Goal: Task Accomplishment & Management: Use online tool/utility

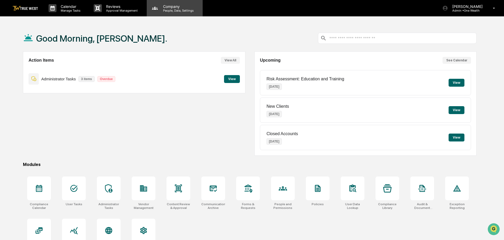
click at [172, 8] on p "Company" at bounding box center [177, 6] width 37 height 4
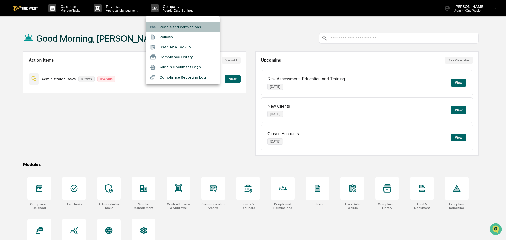
click at [171, 27] on li "People and Permissions" at bounding box center [183, 27] width 74 height 10
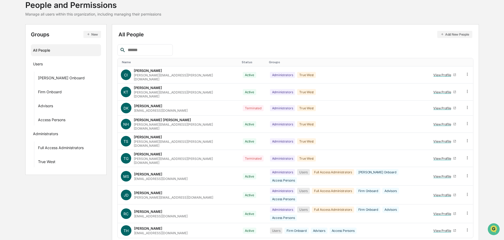
scroll to position [76, 0]
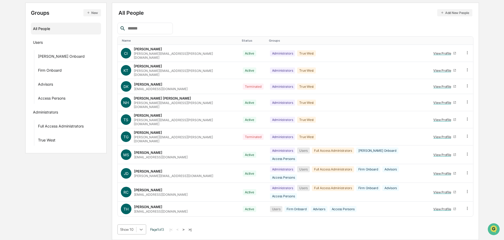
click at [142, 229] on body "Calendar Manage Tasks Reviews Approval Management Company People, Data, Setting…" at bounding box center [252, 91] width 504 height 297
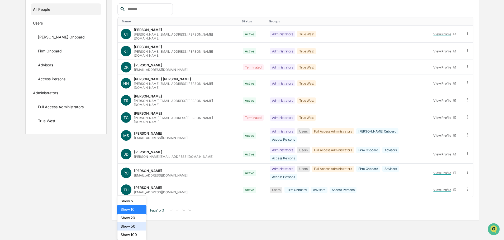
click at [131, 228] on div "Show 50" at bounding box center [131, 226] width 29 height 8
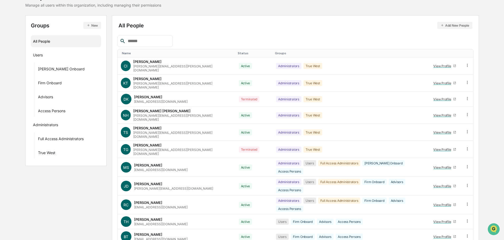
scroll to position [0, 0]
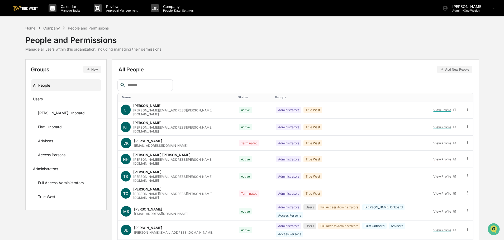
click at [29, 28] on div "Home" at bounding box center [30, 28] width 10 height 4
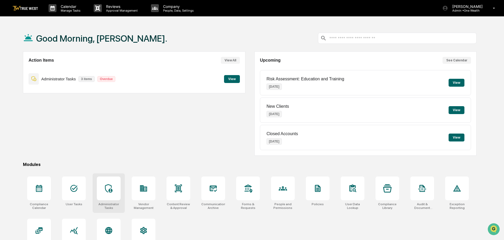
click at [108, 190] on icon at bounding box center [108, 188] width 8 height 8
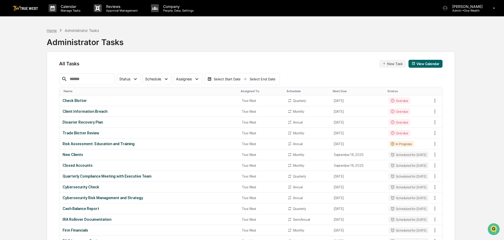
click at [52, 31] on div "Home" at bounding box center [52, 30] width 10 height 4
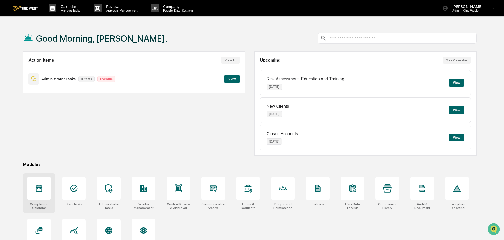
click at [38, 193] on div at bounding box center [39, 189] width 24 height 24
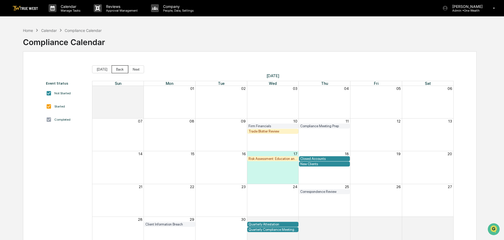
click at [119, 69] on button "Back" at bounding box center [120, 69] width 17 height 8
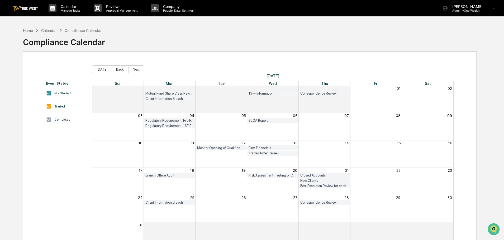
click at [271, 153] on div "Trade Blotter Review" at bounding box center [272, 153] width 49 height 4
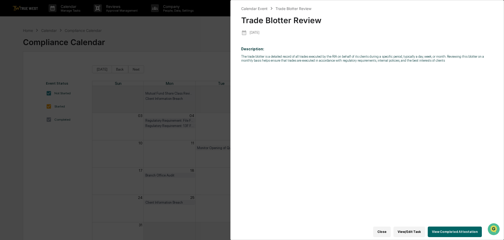
click at [452, 228] on button "View Completed Attestation" at bounding box center [454, 232] width 54 height 11
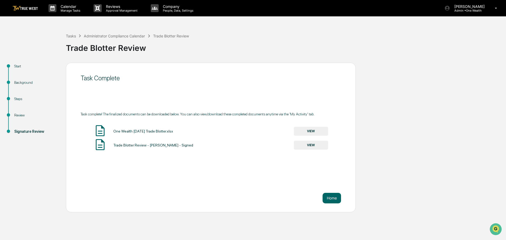
click at [311, 129] on button "VIEW" at bounding box center [311, 131] width 34 height 9
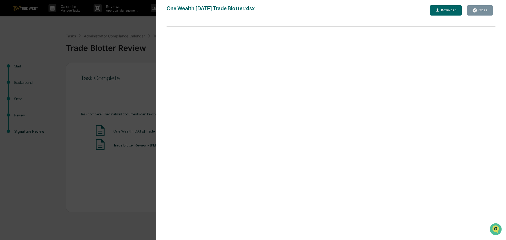
click at [486, 11] on div "Close" at bounding box center [482, 10] width 10 height 4
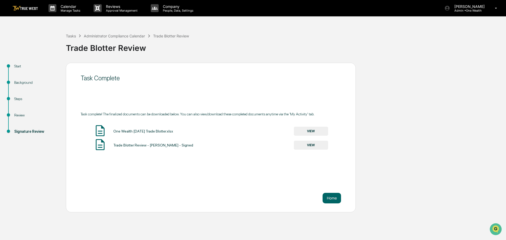
click at [308, 146] on button "VIEW" at bounding box center [311, 145] width 34 height 9
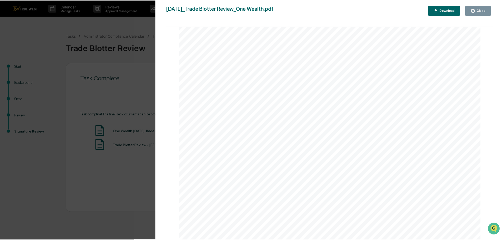
scroll to position [53, 0]
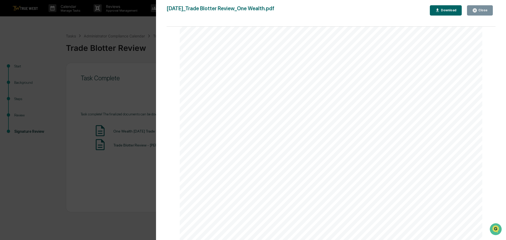
click at [89, 22] on div "Version History [DATE] 02:53 PM [PERSON_NAME] [DATE]_Trade Blotter Review_One W…" at bounding box center [253, 120] width 506 height 240
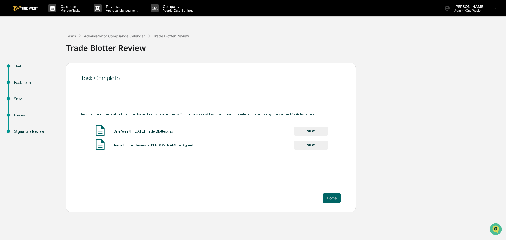
click at [69, 36] on div "Tasks" at bounding box center [71, 36] width 10 height 4
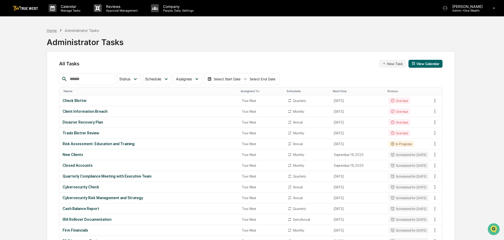
click at [52, 30] on div "Home" at bounding box center [52, 30] width 10 height 4
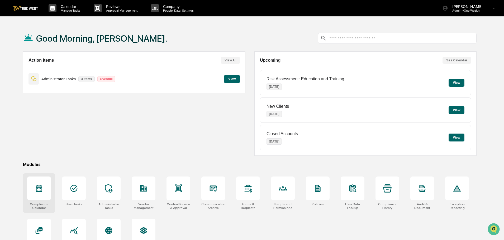
click at [40, 188] on icon at bounding box center [39, 188] width 6 height 7
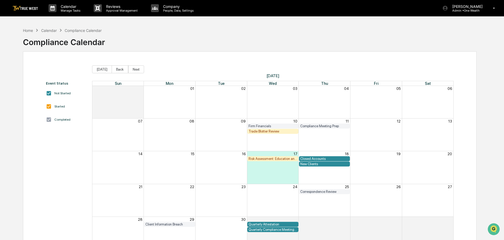
click at [259, 132] on div "Trade Blotter Review" at bounding box center [272, 131] width 49 height 4
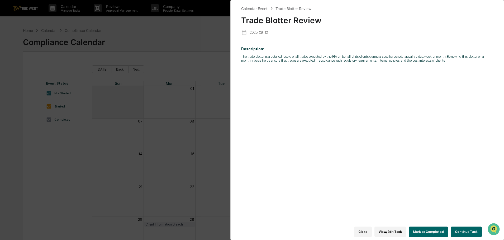
click at [461, 229] on button "Continue Task" at bounding box center [465, 232] width 31 height 11
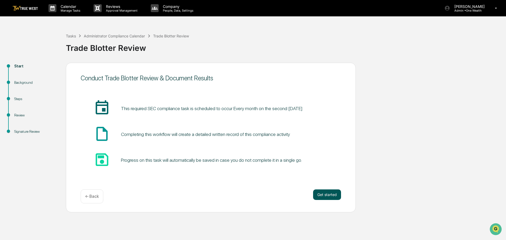
click at [324, 195] on button "Get started" at bounding box center [327, 195] width 28 height 11
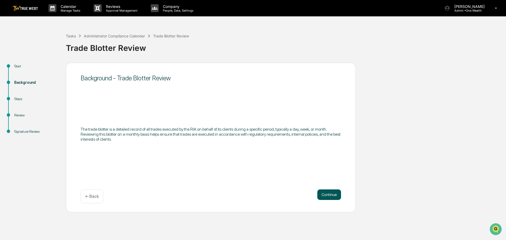
click at [329, 194] on button "Continue" at bounding box center [329, 195] width 24 height 11
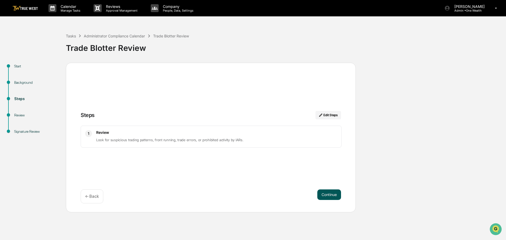
click at [329, 194] on button "Continue" at bounding box center [329, 195] width 24 height 11
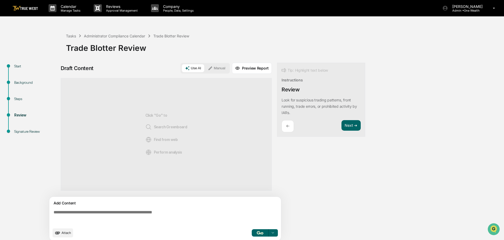
click at [212, 67] on icon at bounding box center [210, 68] width 5 height 5
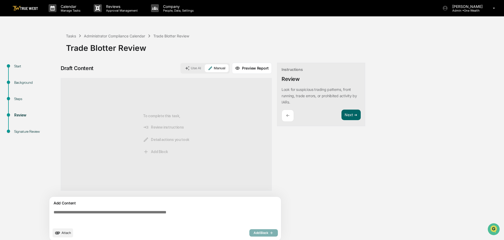
click at [52, 213] on textarea at bounding box center [165, 217] width 229 height 19
paste textarea "**********"
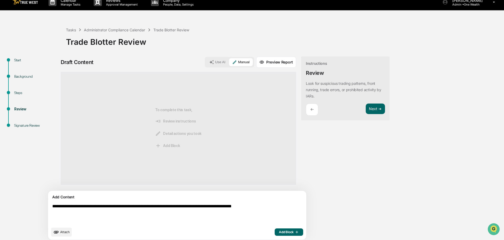
scroll to position [9, 0]
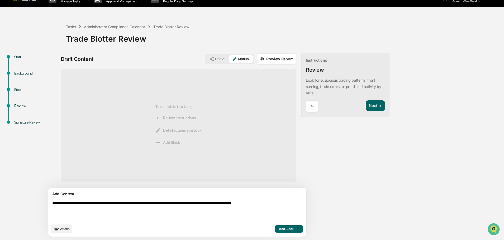
type textarea "**********"
click at [279, 228] on span "Add Block" at bounding box center [289, 229] width 20 height 4
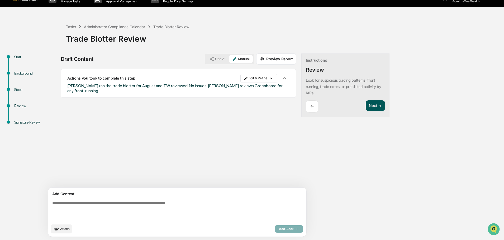
click at [365, 104] on button "Next ➔" at bounding box center [374, 105] width 19 height 11
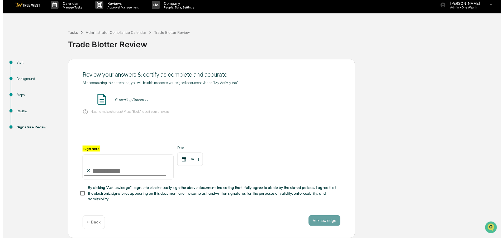
scroll to position [5, 0]
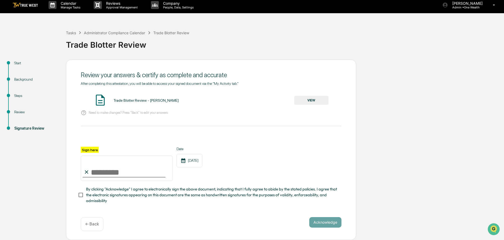
click at [313, 99] on button "VIEW" at bounding box center [311, 100] width 34 height 9
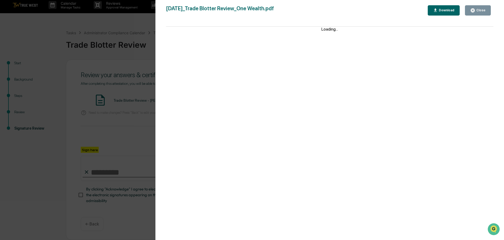
click at [146, 28] on div "Version History 09/17/2025, 03:21 PM Tammy Steffen 2025-09-17_Trade Blotter Rev…" at bounding box center [252, 120] width 504 height 240
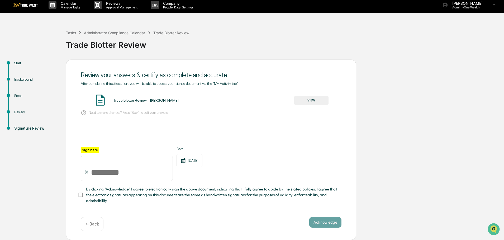
click at [107, 168] on input "Sign here" at bounding box center [127, 168] width 92 height 25
type input "**********"
click at [327, 222] on button "Acknowledge" at bounding box center [325, 222] width 32 height 11
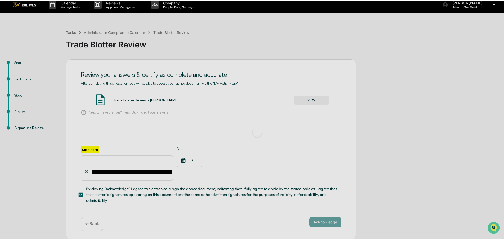
scroll to position [0, 0]
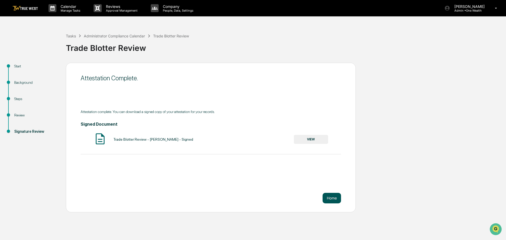
click at [330, 197] on button "Home" at bounding box center [332, 198] width 18 height 11
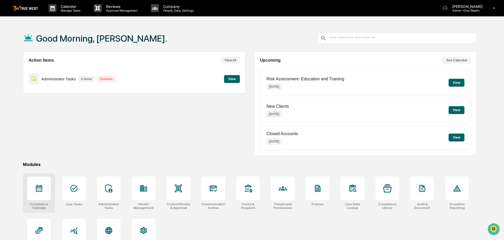
click at [37, 191] on icon at bounding box center [39, 188] width 8 height 8
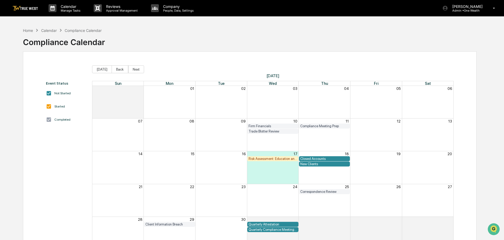
click at [312, 158] on div "Closed Accounts" at bounding box center [324, 159] width 49 height 4
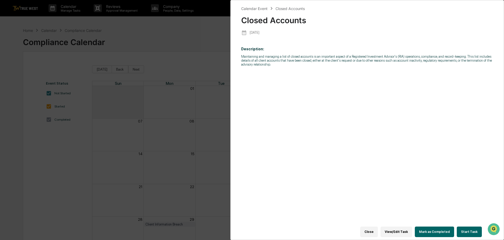
click at [469, 229] on button "Start Task" at bounding box center [468, 232] width 25 height 11
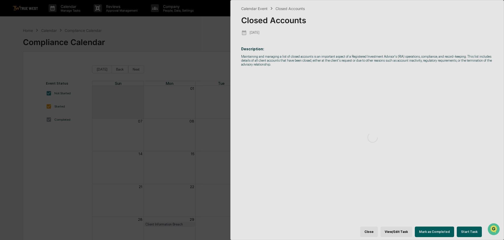
click at [469, 229] on div at bounding box center [371, 137] width 283 height 275
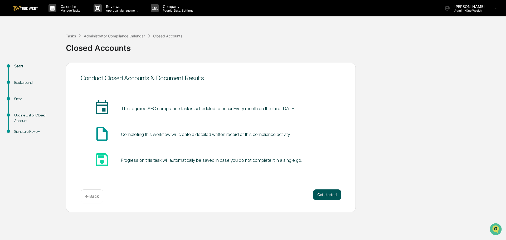
click at [331, 193] on button "Get started" at bounding box center [327, 195] width 28 height 11
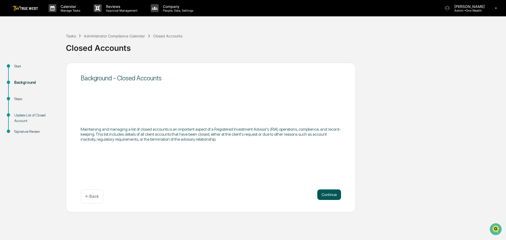
click at [329, 194] on button "Continue" at bounding box center [329, 195] width 24 height 11
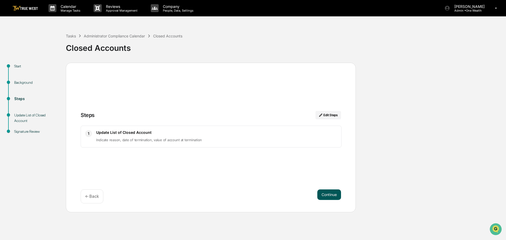
click at [326, 194] on button "Continue" at bounding box center [329, 195] width 24 height 11
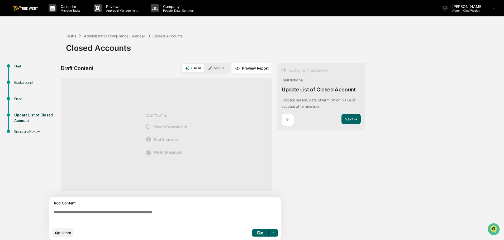
click at [218, 66] on button "Manual" at bounding box center [217, 68] width 24 height 8
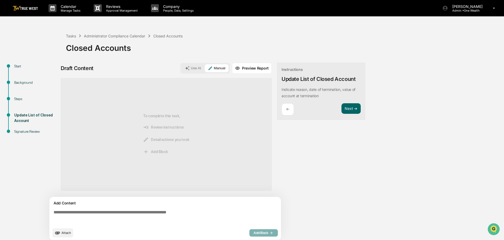
click at [53, 212] on textarea at bounding box center [165, 217] width 229 height 19
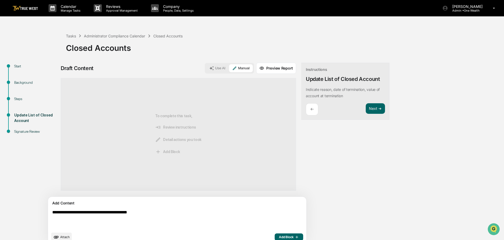
type textarea "**********"
click at [274, 236] on button "Add Block" at bounding box center [288, 237] width 28 height 7
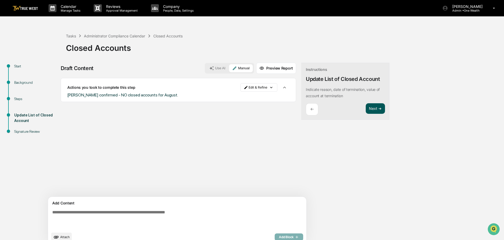
click at [365, 107] on button "Next ➔" at bounding box center [374, 108] width 19 height 11
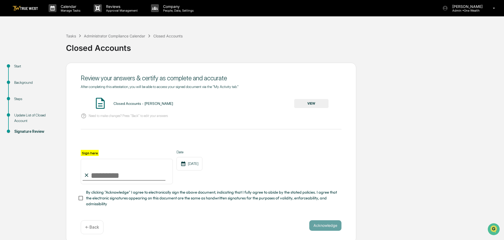
click at [315, 103] on button "VIEW" at bounding box center [311, 103] width 34 height 9
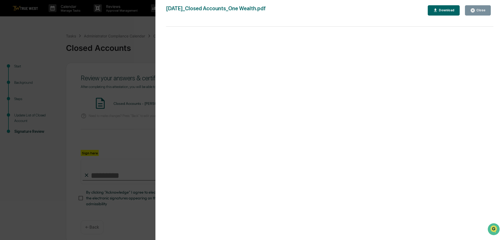
click at [115, 30] on div "Version History [DATE] 03:22 PM [PERSON_NAME] [DATE]_Closed Accounts_One Wealth…" at bounding box center [252, 120] width 504 height 240
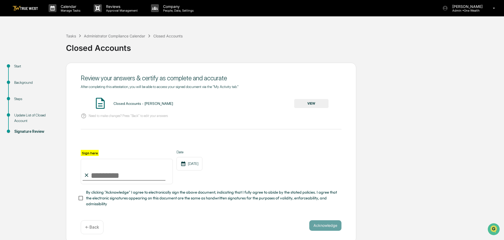
click at [105, 178] on input "Sign here" at bounding box center [127, 171] width 92 height 25
type input "**********"
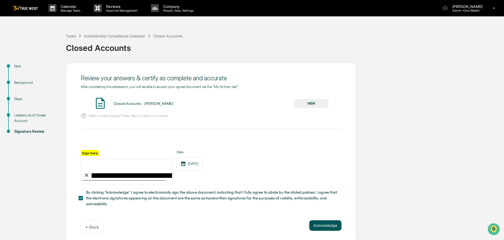
click at [320, 225] on button "Acknowledge" at bounding box center [325, 225] width 32 height 11
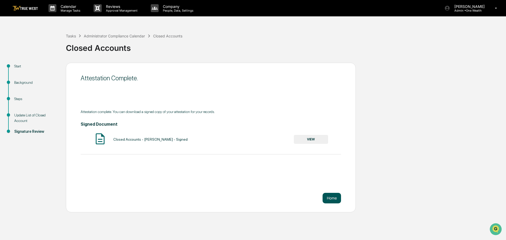
click at [334, 198] on button "Home" at bounding box center [332, 198] width 18 height 11
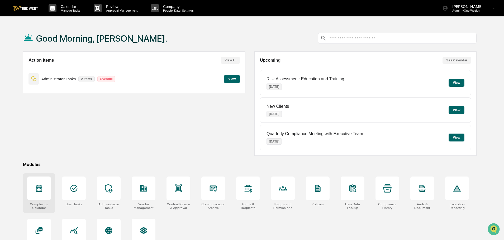
click at [38, 190] on icon at bounding box center [39, 188] width 8 height 8
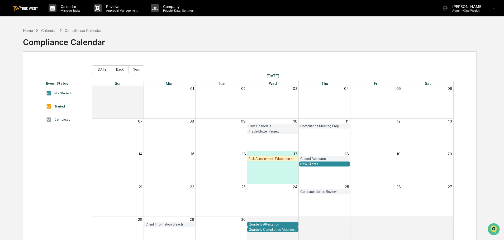
click at [314, 163] on div "New Clients" at bounding box center [324, 164] width 49 height 4
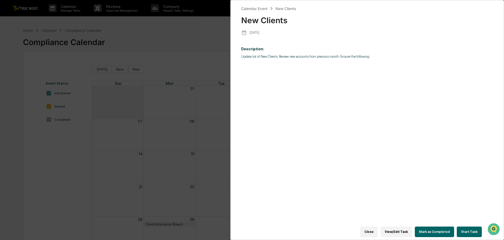
click at [467, 228] on button "Start Task" at bounding box center [468, 232] width 25 height 11
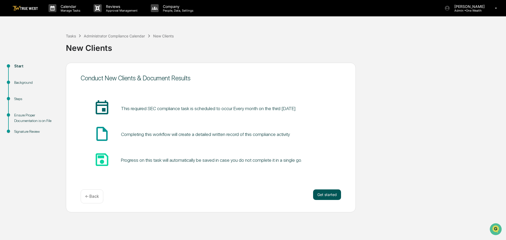
click at [328, 193] on button "Get started" at bounding box center [327, 195] width 28 height 11
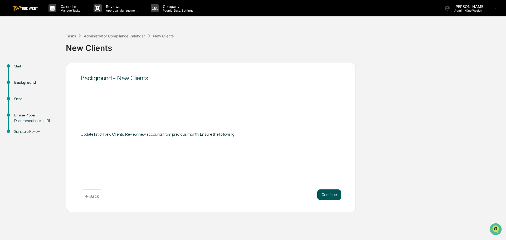
click at [327, 193] on button "Continue" at bounding box center [329, 195] width 24 height 11
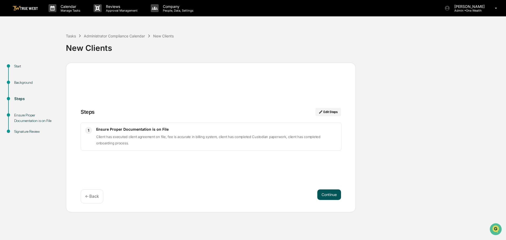
click at [327, 194] on button "Continue" at bounding box center [329, 195] width 24 height 11
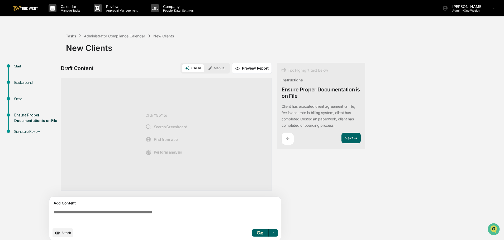
click at [221, 67] on button "Manual" at bounding box center [217, 68] width 24 height 8
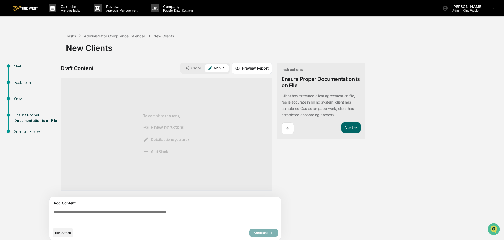
click at [52, 213] on textarea at bounding box center [165, 217] width 229 height 19
paste textarea "**********"
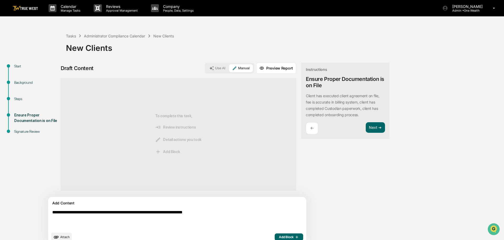
type textarea "**********"
click at [279, 236] on span "Add Block" at bounding box center [289, 237] width 20 height 4
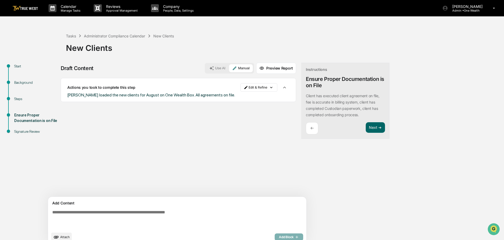
click at [66, 236] on span "Attach" at bounding box center [64, 237] width 9 height 4
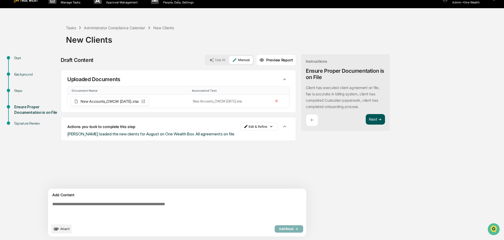
click at [365, 119] on button "Next ➔" at bounding box center [374, 119] width 19 height 11
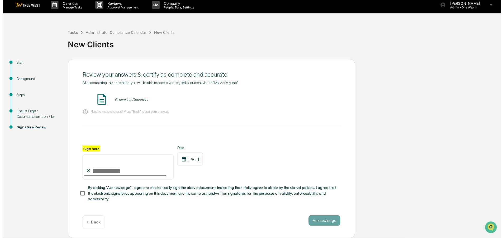
scroll to position [5, 0]
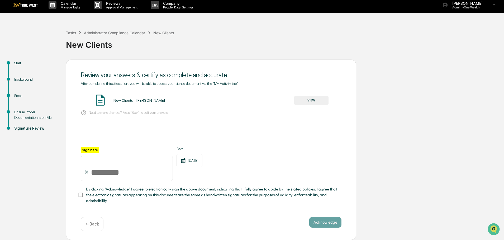
click at [307, 98] on button "VIEW" at bounding box center [311, 100] width 34 height 9
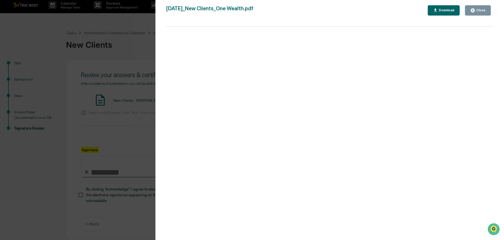
click at [144, 22] on div "Version History 09/17/2025, 03:23 PM Tammy Steffen 2025-09-17_New Clients_One W…" at bounding box center [252, 120] width 504 height 240
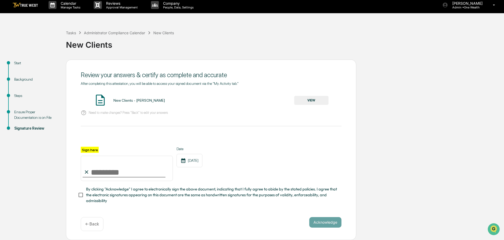
click at [102, 173] on input "Sign here" at bounding box center [127, 168] width 92 height 25
type input "**********"
click at [324, 222] on button "Acknowledge" at bounding box center [325, 222] width 32 height 11
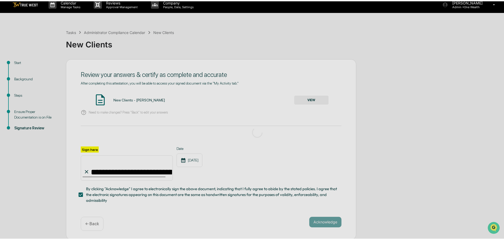
scroll to position [0, 0]
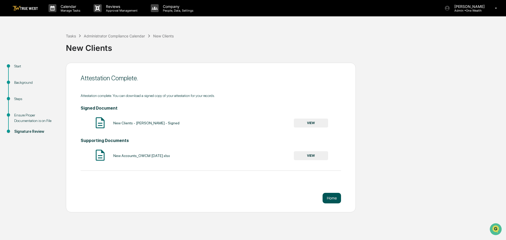
click at [333, 197] on button "Home" at bounding box center [332, 198] width 18 height 11
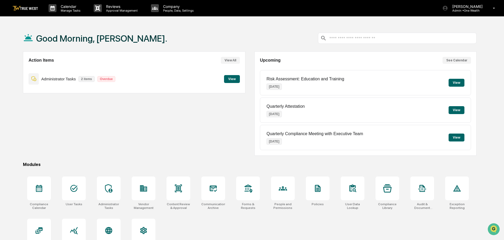
click at [235, 78] on button "View" at bounding box center [232, 79] width 16 height 8
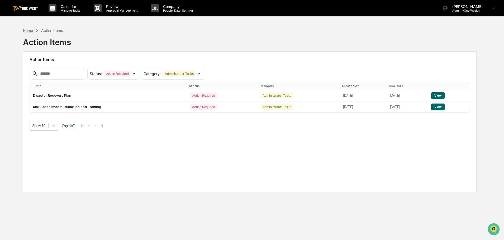
click at [26, 31] on div "Home" at bounding box center [28, 30] width 10 height 4
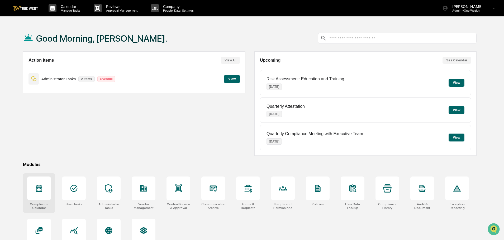
click at [36, 188] on icon at bounding box center [39, 188] width 6 height 7
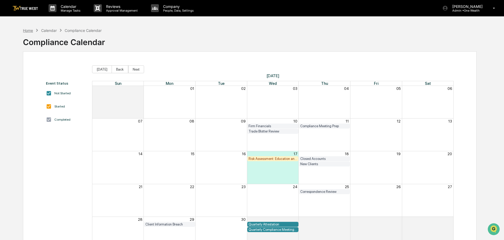
click at [27, 31] on div "Home" at bounding box center [28, 30] width 10 height 4
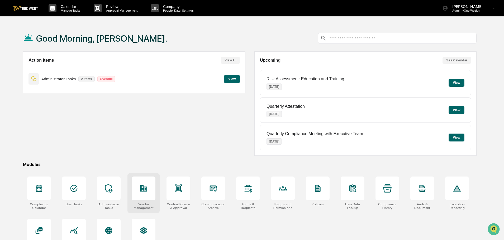
click at [145, 190] on icon at bounding box center [143, 188] width 7 height 6
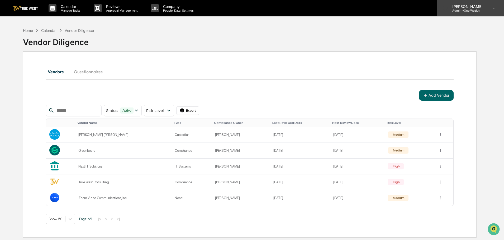
click at [468, 9] on p "Admin • One Wealth" at bounding box center [466, 11] width 37 height 4
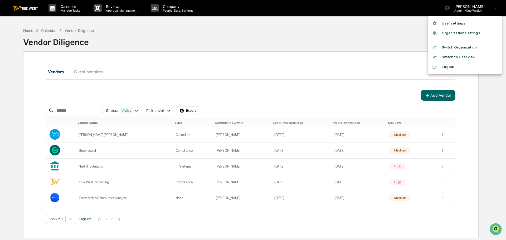
click at [456, 46] on li "Switch Organization" at bounding box center [465, 47] width 74 height 10
